Goal: Task Accomplishment & Management: Use online tool/utility

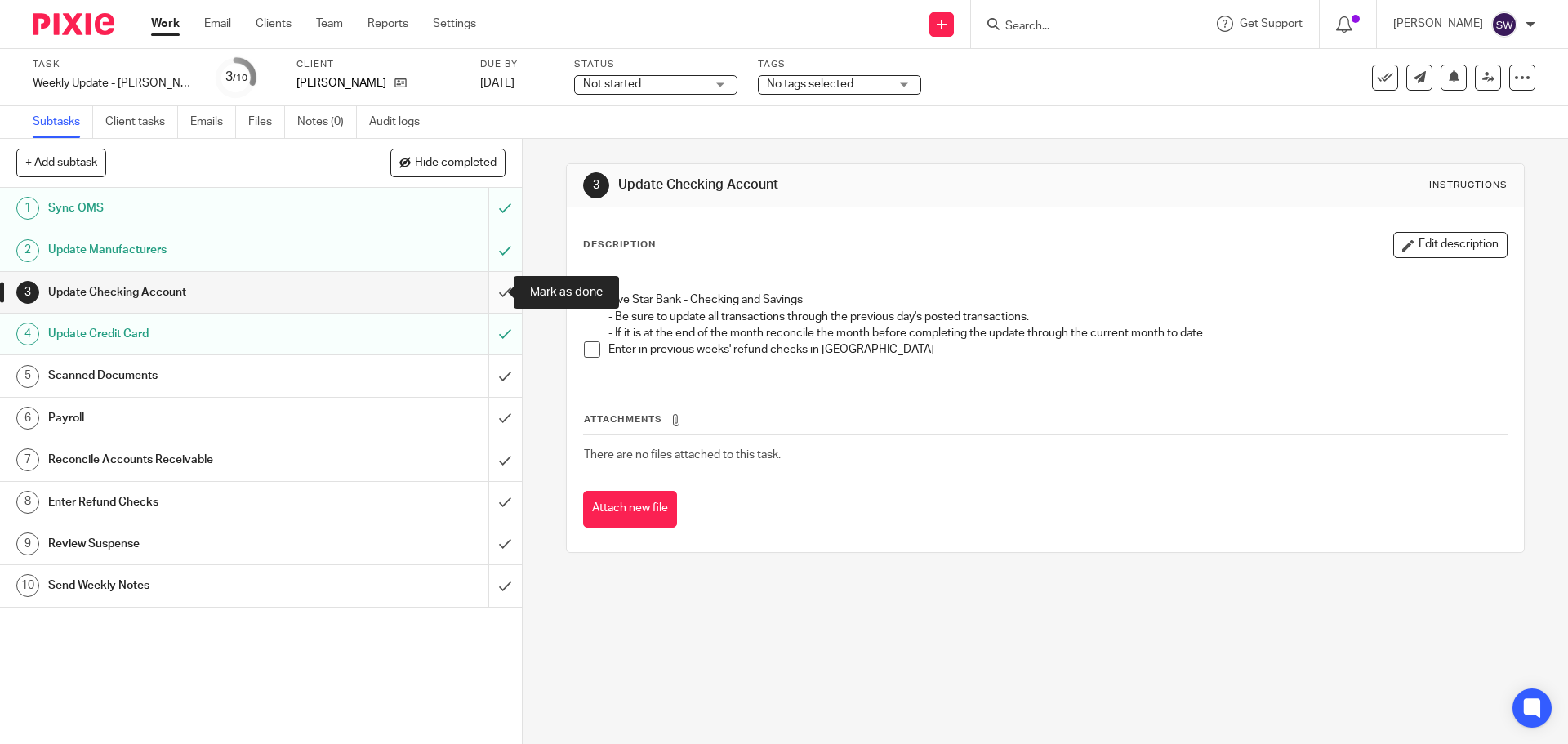
click at [496, 293] on input "submit" at bounding box center [261, 292] width 522 height 41
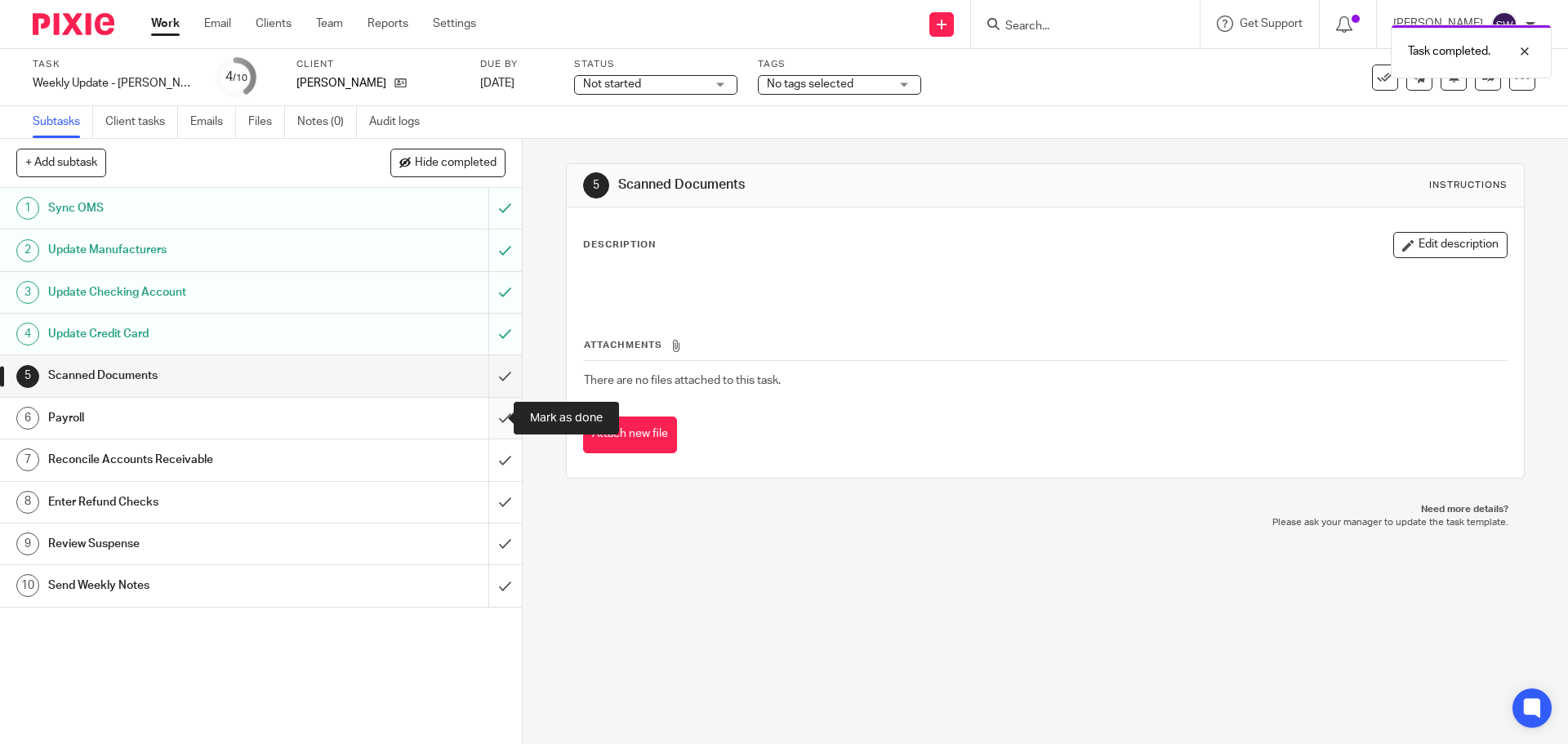
click at [489, 413] on input "submit" at bounding box center [261, 418] width 522 height 41
